Goal: Navigation & Orientation: Find specific page/section

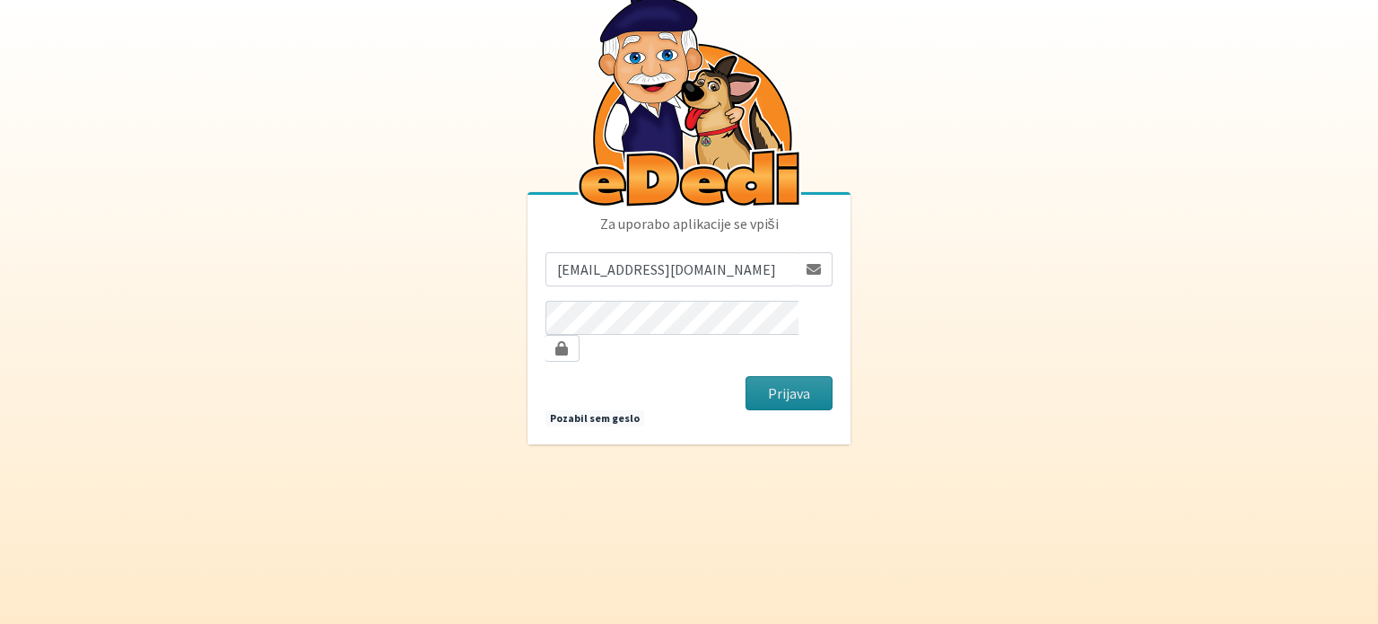
click at [811, 380] on button "Prijava" at bounding box center [789, 393] width 87 height 34
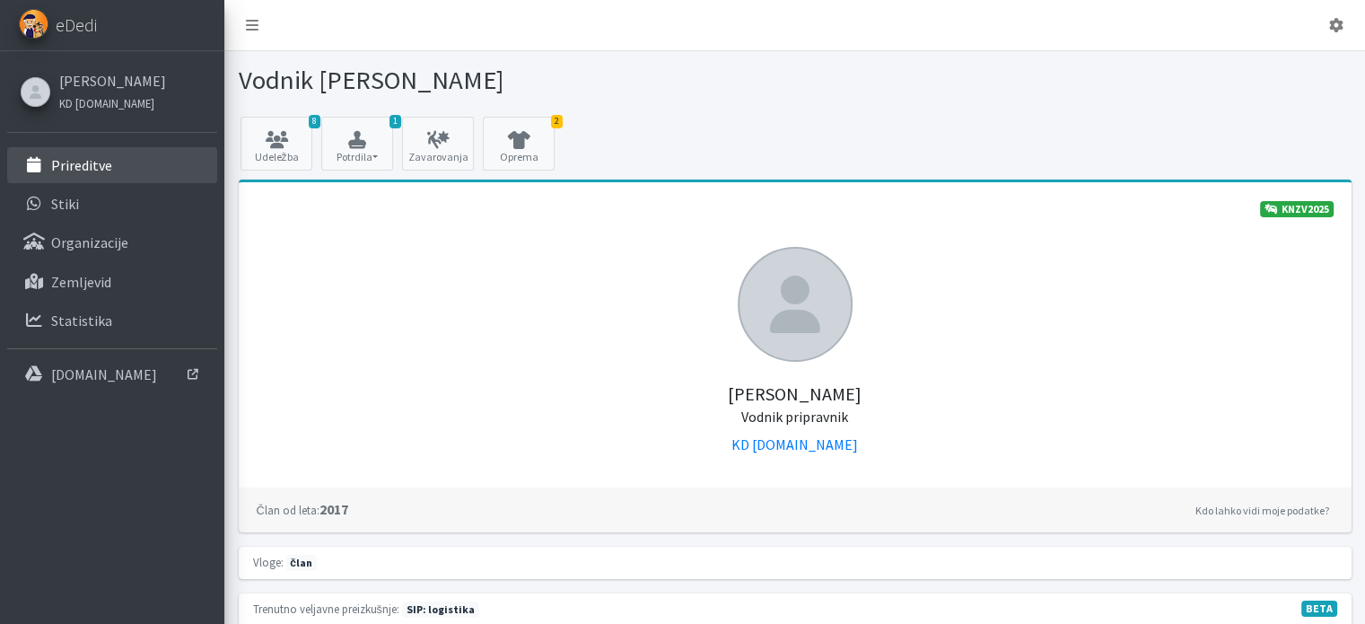
click at [103, 166] on p "Prireditve" at bounding box center [81, 165] width 61 height 18
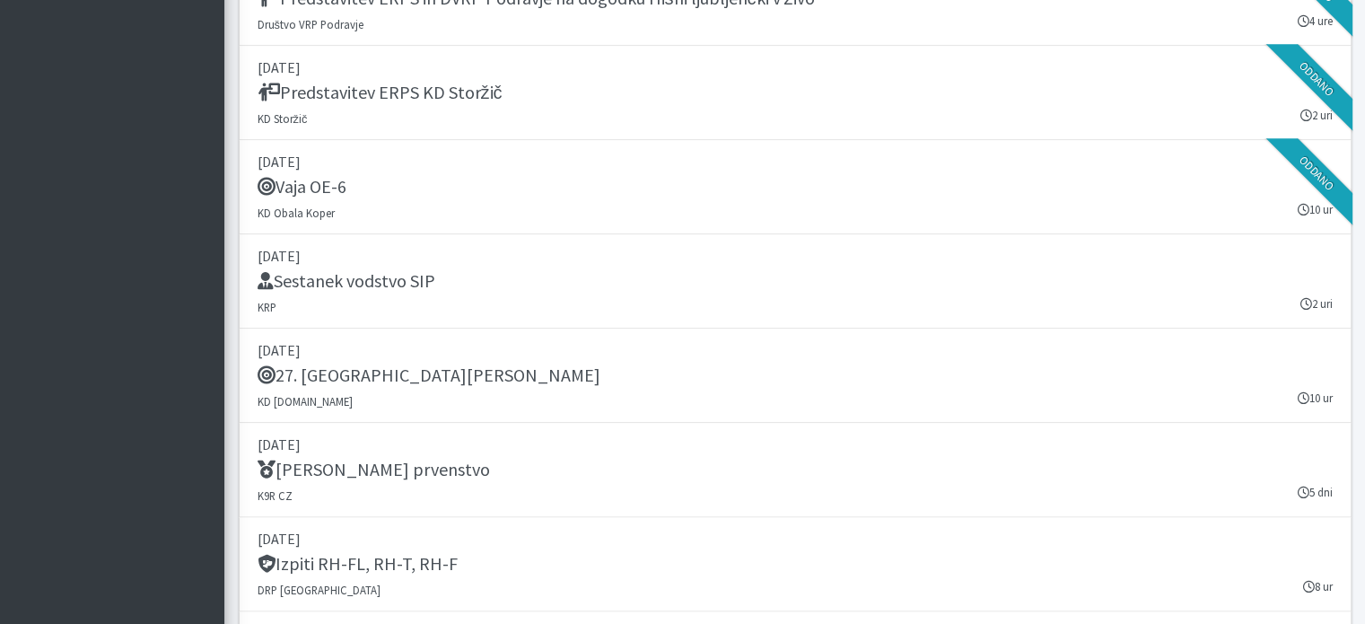
scroll to position [2120, 0]
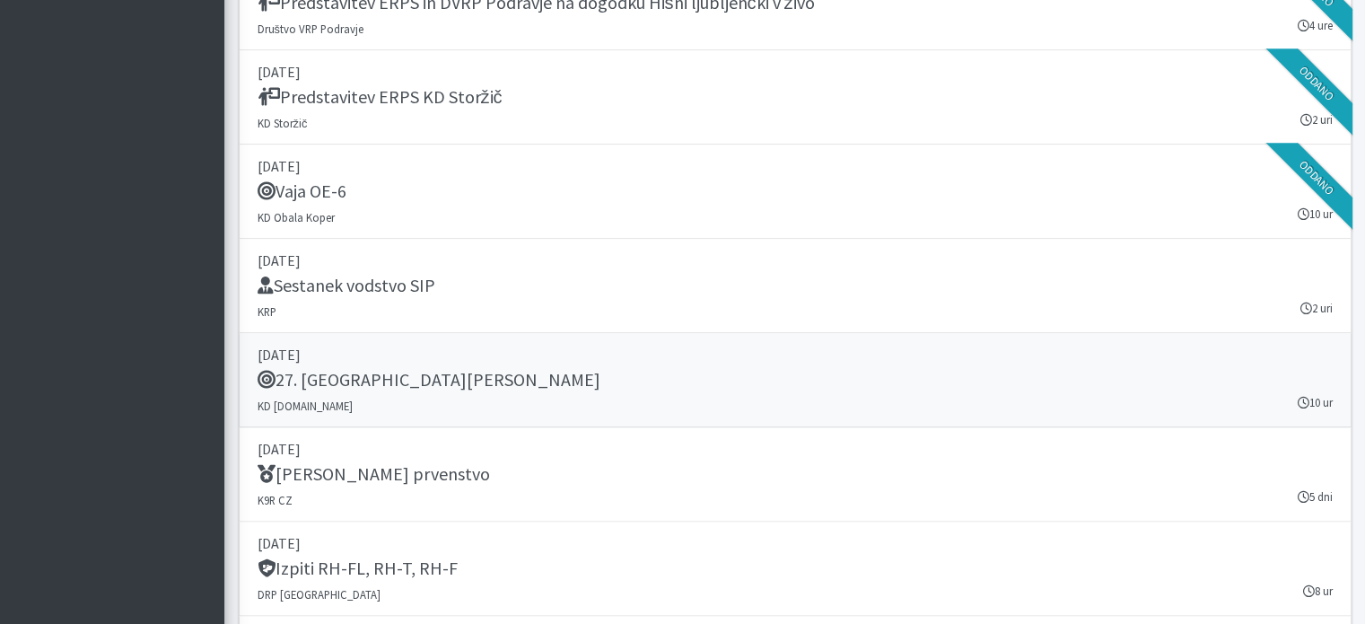
click at [880, 387] on div "27. Memorial Boža Talana" at bounding box center [794, 381] width 1075 height 25
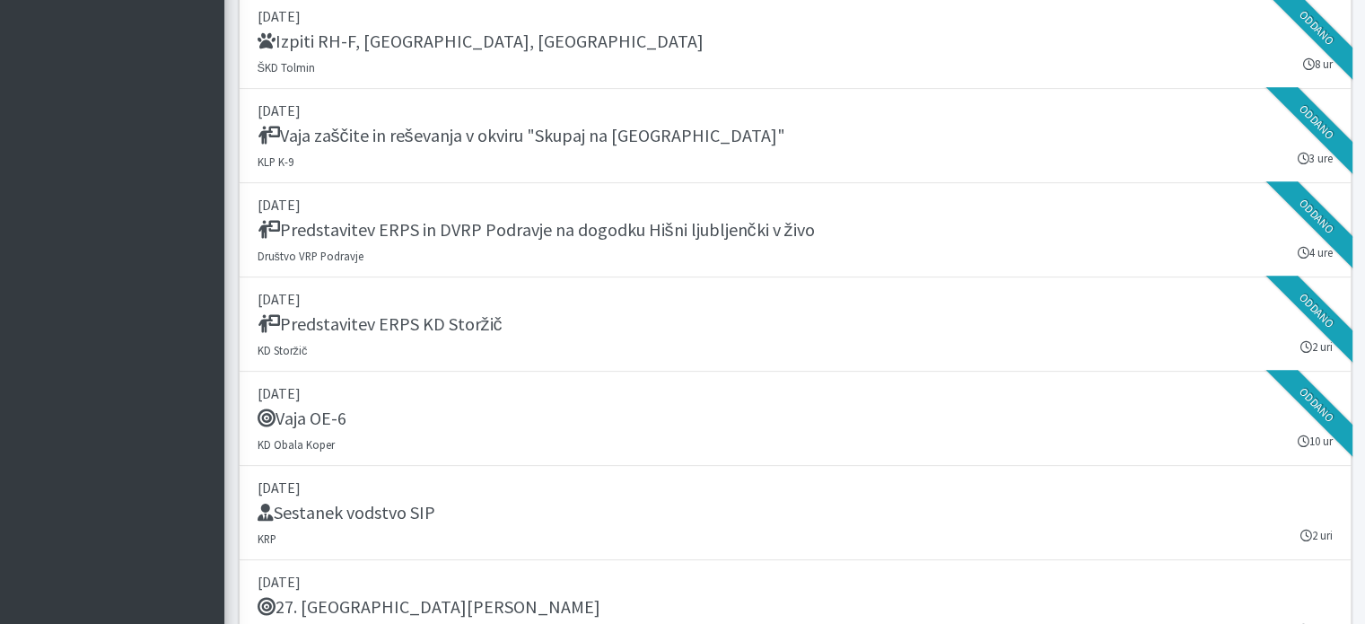
scroll to position [1930, 0]
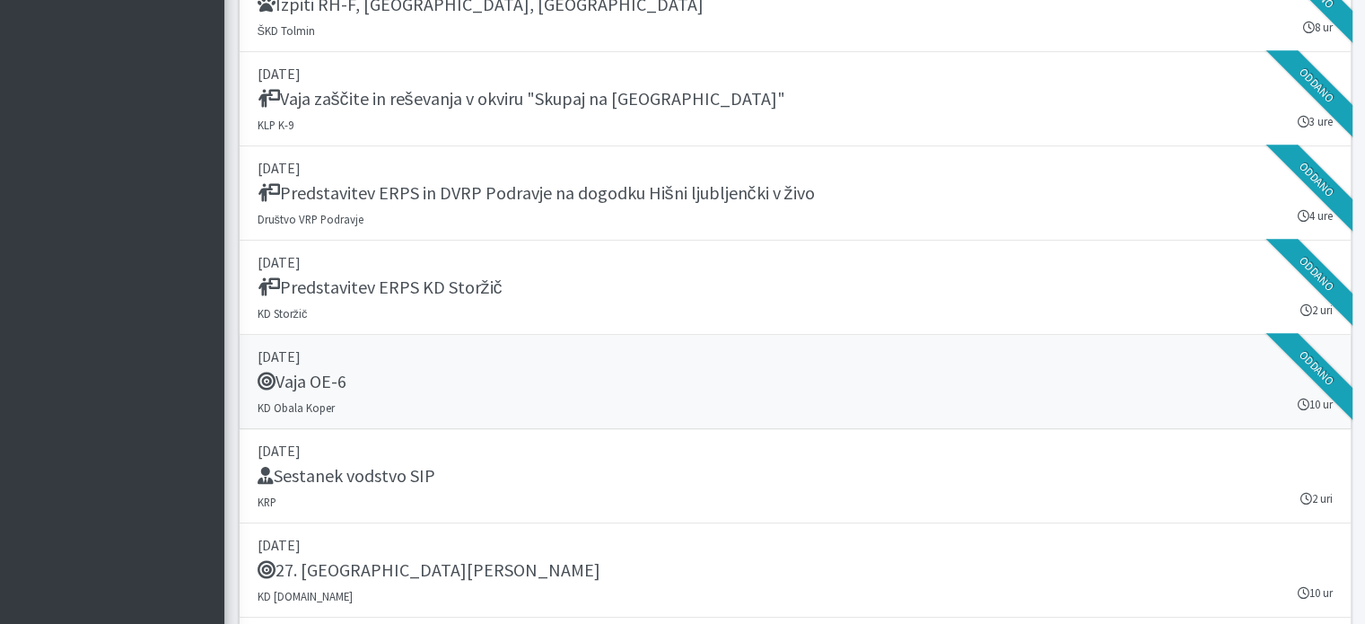
click at [844, 358] on p "[DATE]" at bounding box center [794, 356] width 1075 height 22
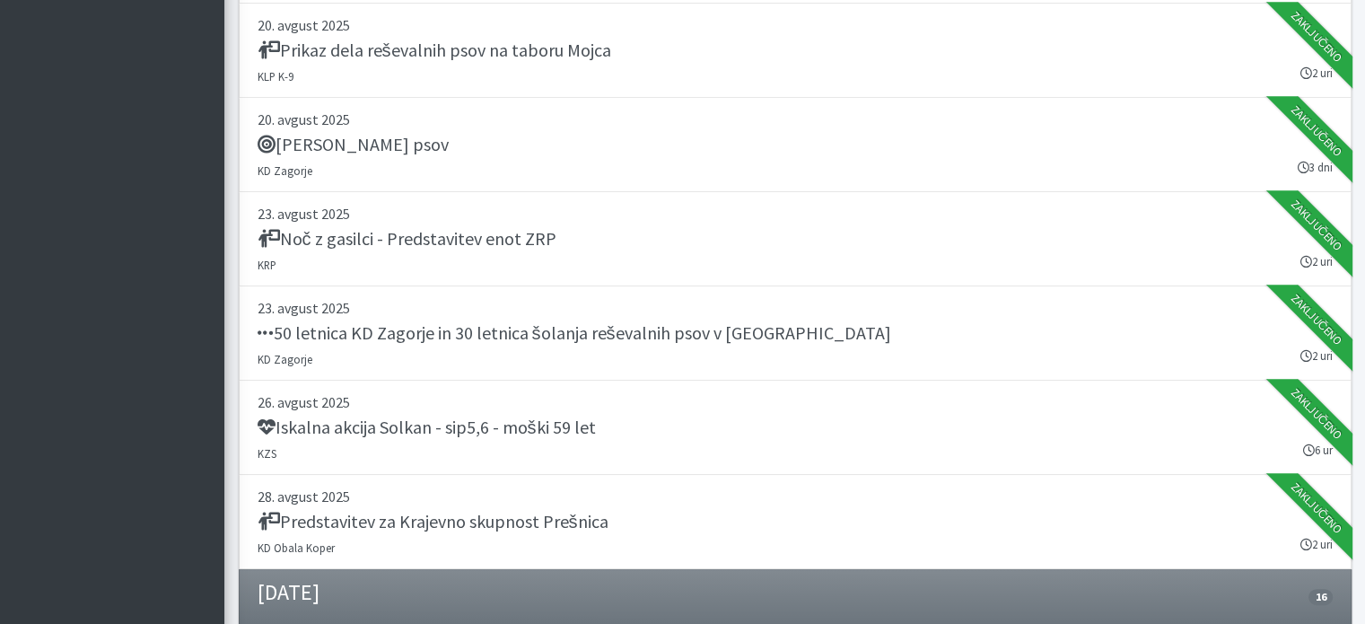
scroll to position [883, 0]
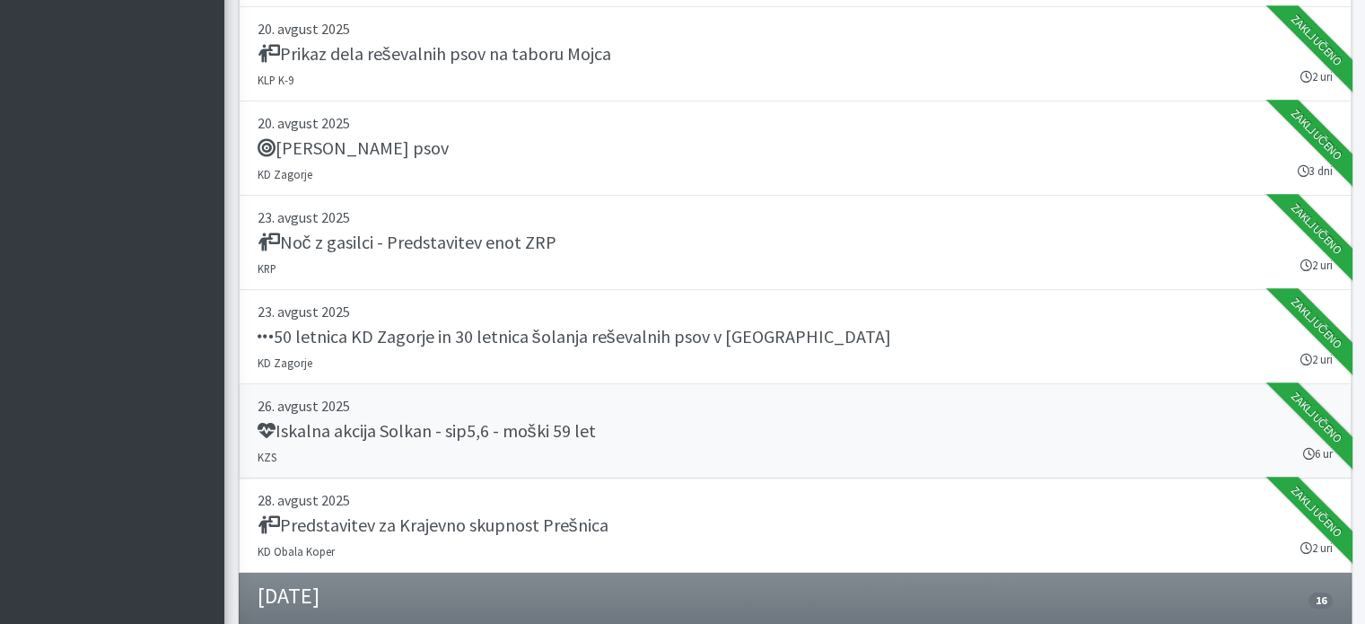
click at [866, 413] on p "26. avgust 2025" at bounding box center [794, 406] width 1075 height 22
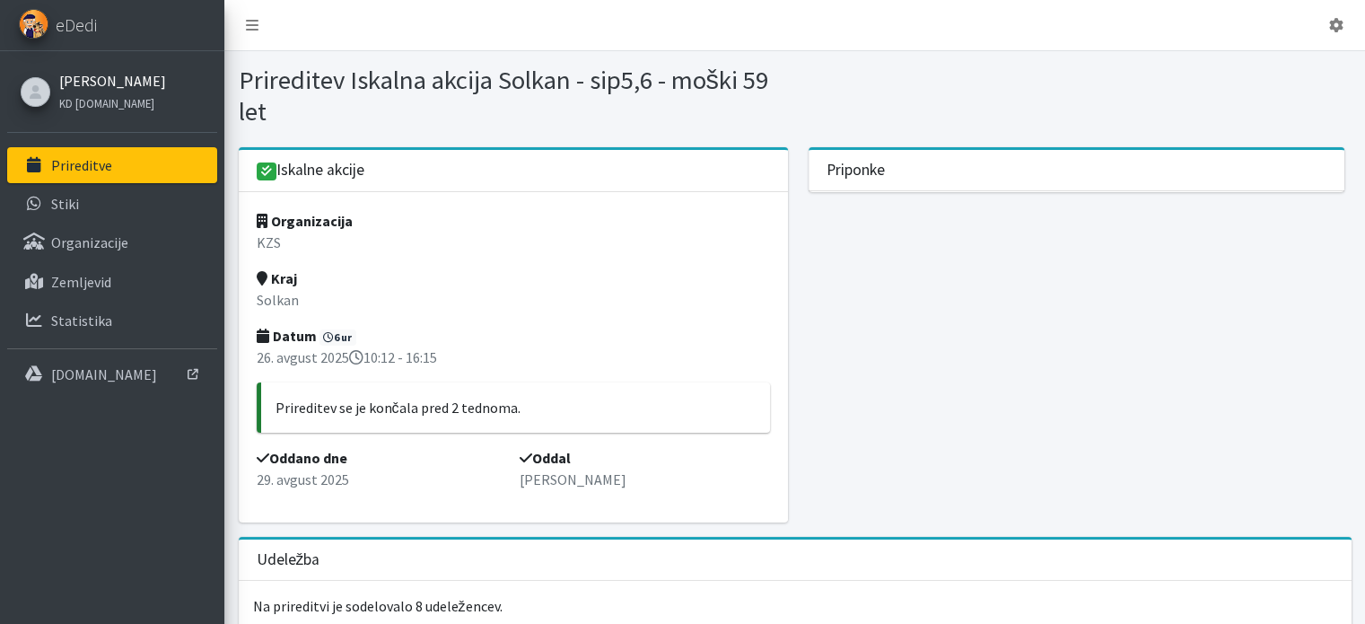
click at [83, 85] on link "[PERSON_NAME]" at bounding box center [112, 81] width 107 height 22
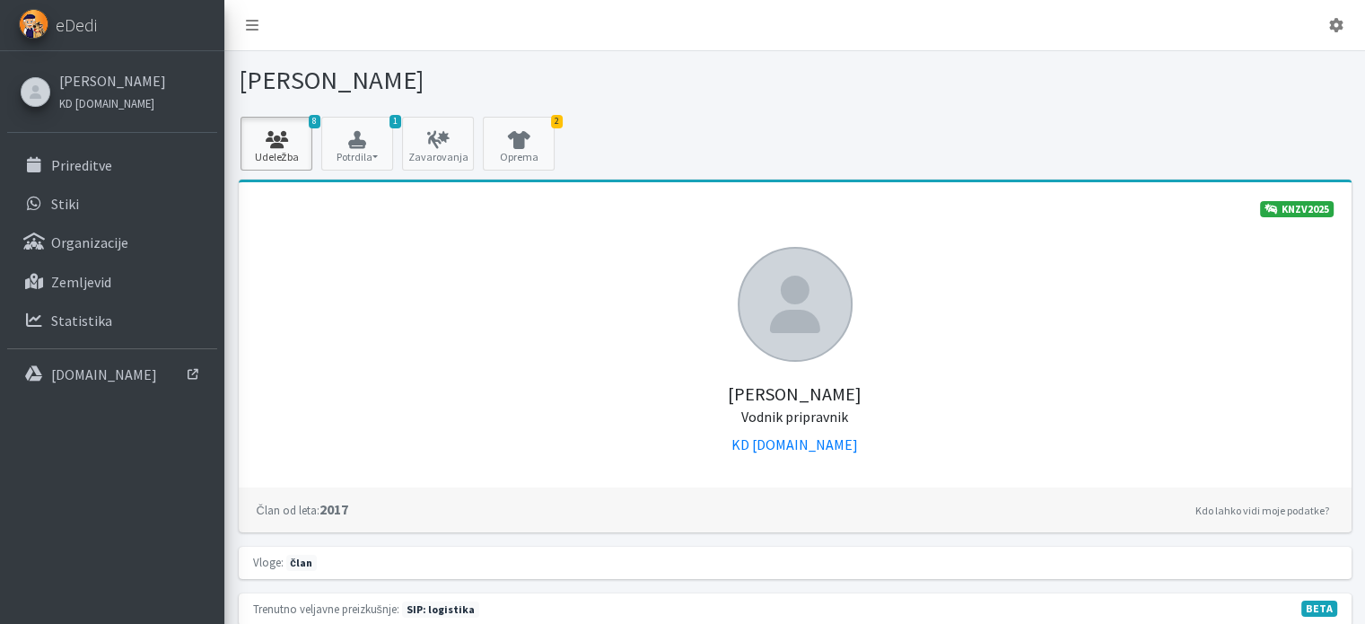
click at [288, 152] on link "8 Udeležba" at bounding box center [276, 144] width 72 height 54
